Goal: Task Accomplishment & Management: Manage account settings

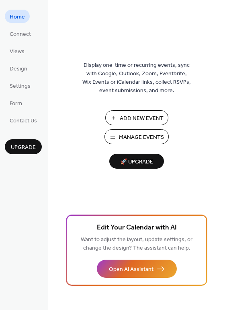
click at [139, 137] on span "Manage Events" at bounding box center [141, 137] width 45 height 8
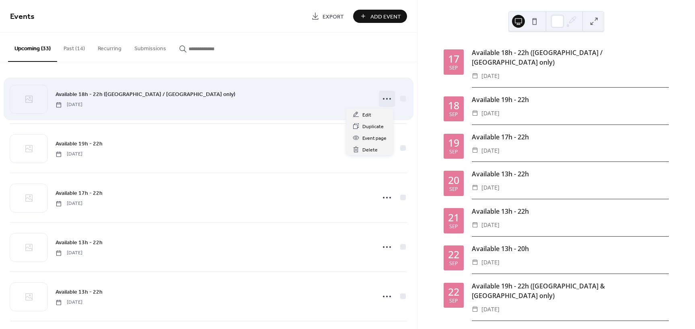
click at [386, 99] on icon at bounding box center [386, 98] width 13 height 13
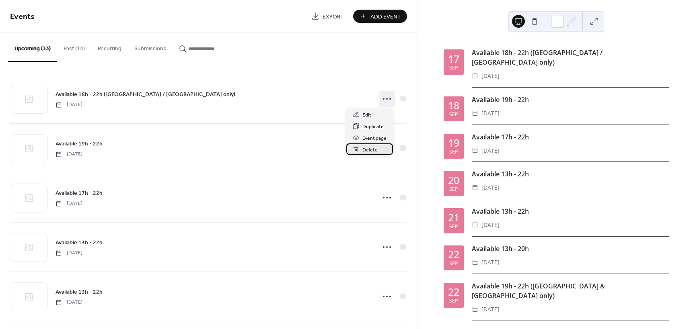
click at [374, 150] on span "Delete" at bounding box center [369, 150] width 15 height 8
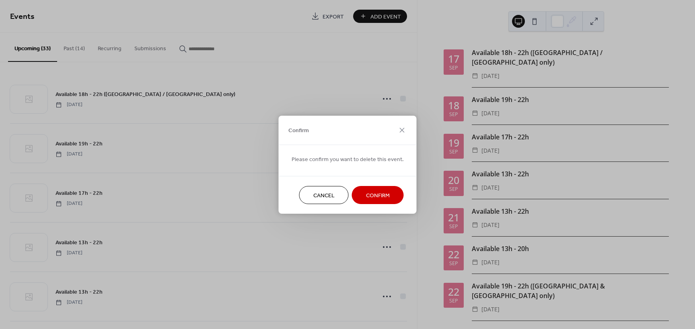
click at [373, 195] on span "Confirm" at bounding box center [378, 195] width 24 height 8
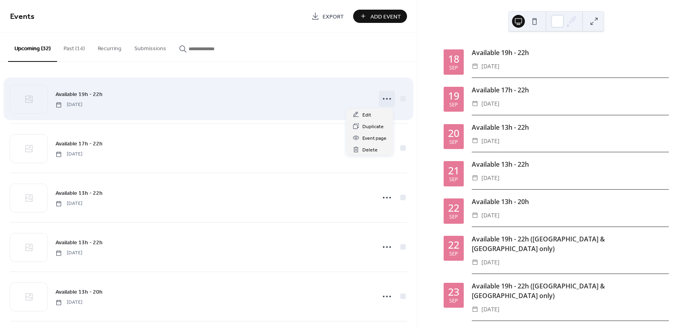
click at [388, 103] on icon at bounding box center [386, 98] width 13 height 13
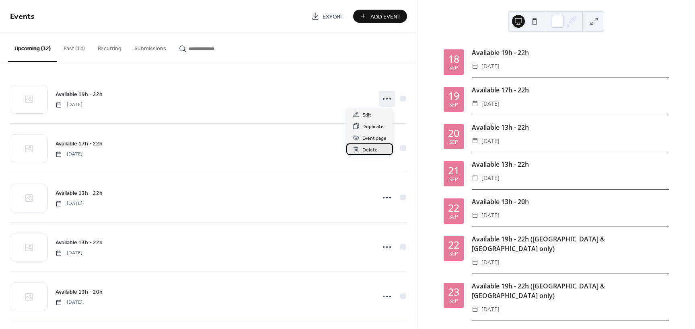
click at [372, 149] on span "Delete" at bounding box center [369, 150] width 15 height 8
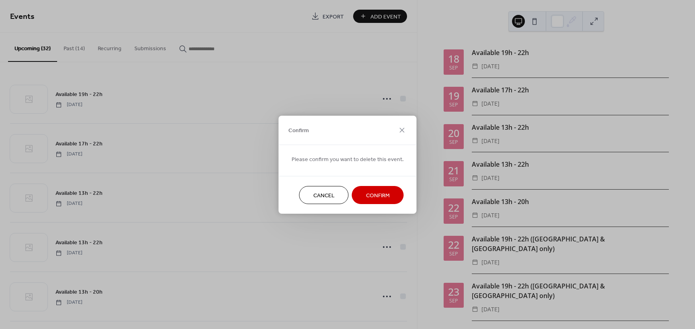
click at [375, 191] on span "Confirm" at bounding box center [378, 195] width 24 height 8
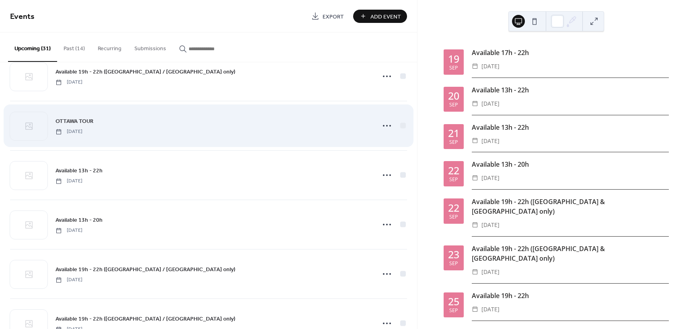
scroll to position [590, 0]
